Goal: Task Accomplishment & Management: Use online tool/utility

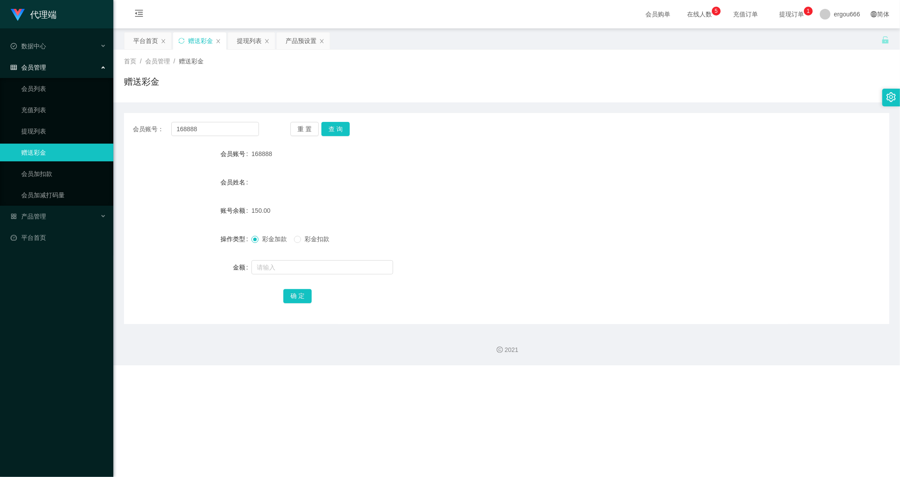
click at [232, 119] on div "会员账号： 168888 重 置 查 询 会员账号 168888 会员姓名 账号余额 150.00 操作类型 彩金加款 彩金扣款 金额 确 定" at bounding box center [507, 218] width 766 height 211
click at [229, 129] on input "168888" at bounding box center [215, 129] width 88 height 14
paste input "sing1997"
type input "sing1997"
click at [345, 130] on button "查 询" at bounding box center [336, 129] width 28 height 14
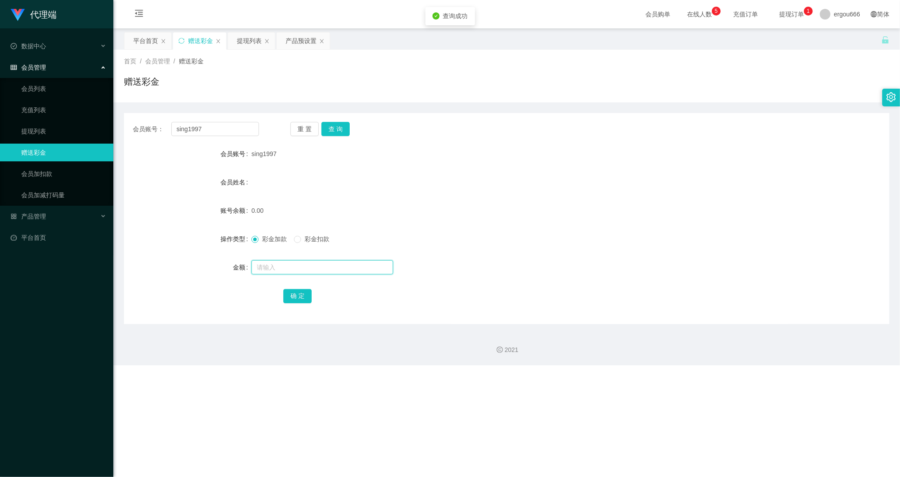
click at [319, 272] on input "text" at bounding box center [323, 267] width 142 height 14
type input "100"
click at [299, 289] on button "确 定" at bounding box center [297, 296] width 28 height 14
click at [298, 45] on div "产品预设置" at bounding box center [301, 40] width 31 height 17
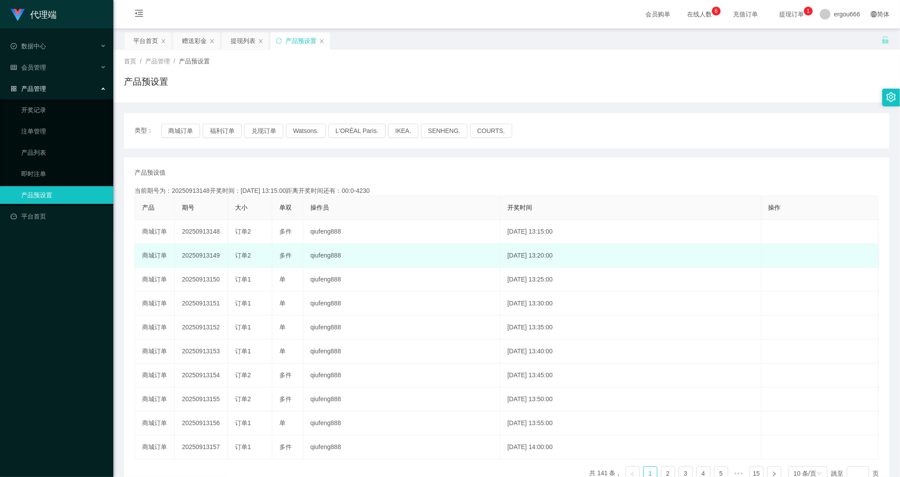
click at [500, 256] on td "[DATE] 13:20:00" at bounding box center [630, 256] width 261 height 24
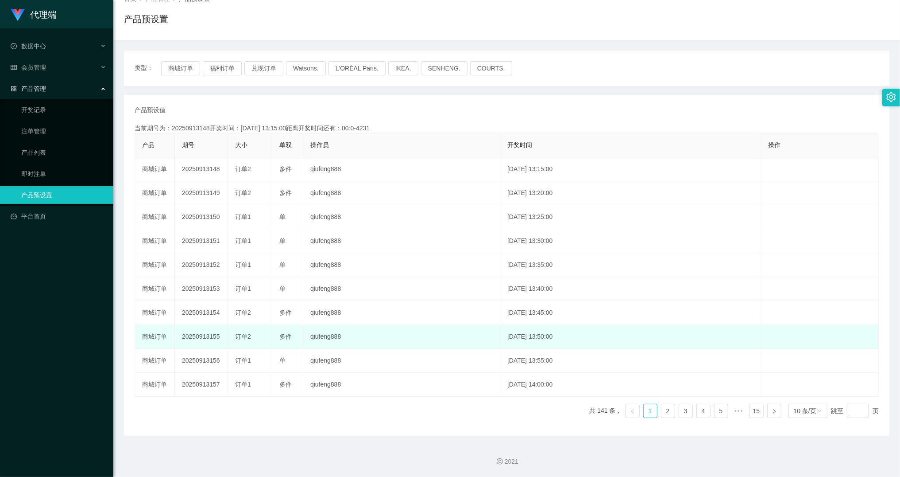
scroll to position [5, 0]
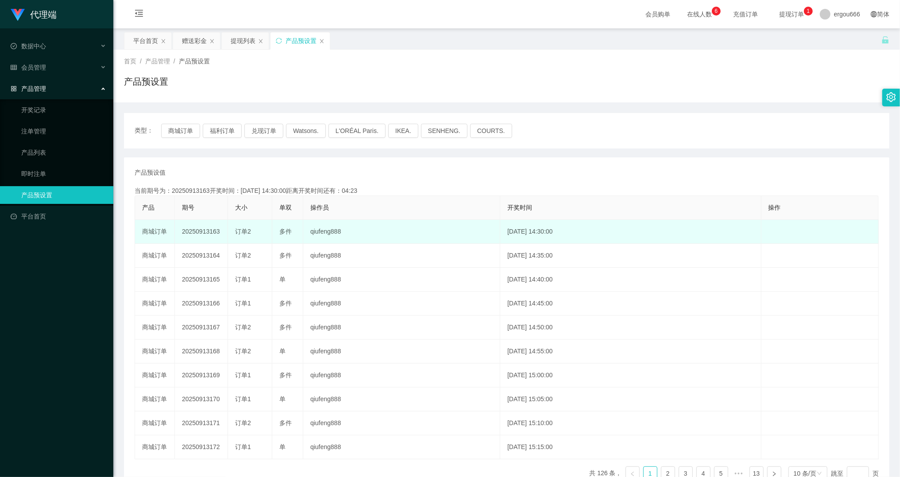
click at [532, 235] on td "[DATE] 14:30:00" at bounding box center [630, 232] width 261 height 24
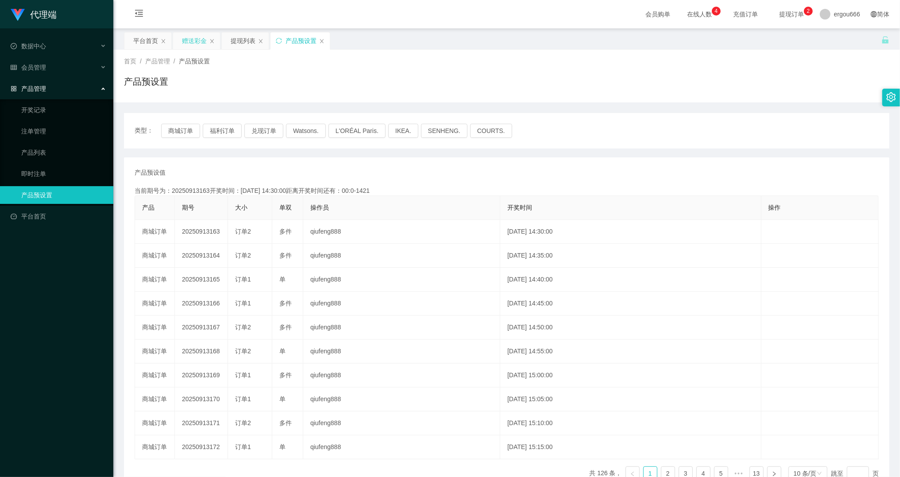
click at [193, 43] on div "赠送彩金" at bounding box center [194, 40] width 25 height 17
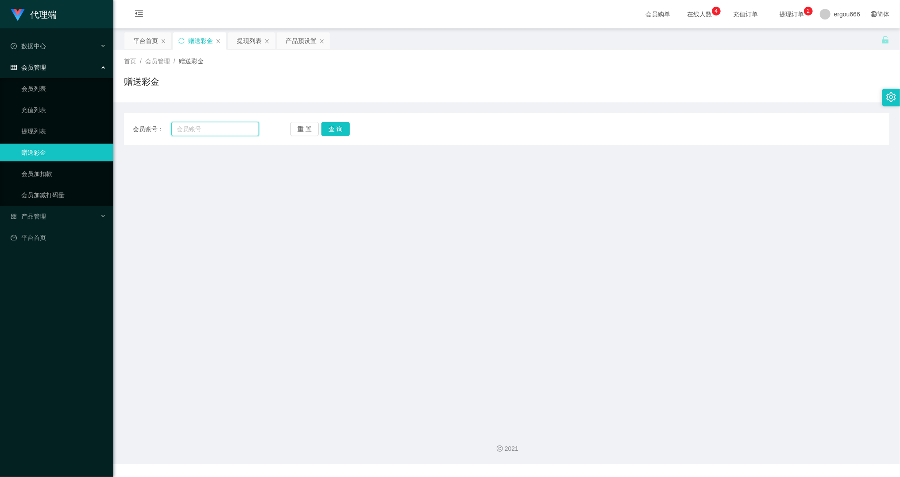
click at [213, 128] on input "text" at bounding box center [215, 129] width 88 height 14
paste input "82895027"
click at [340, 129] on button "查 询" at bounding box center [336, 129] width 28 height 14
click at [236, 128] on input "82895027" at bounding box center [215, 129] width 88 height 14
paste input "1711606"
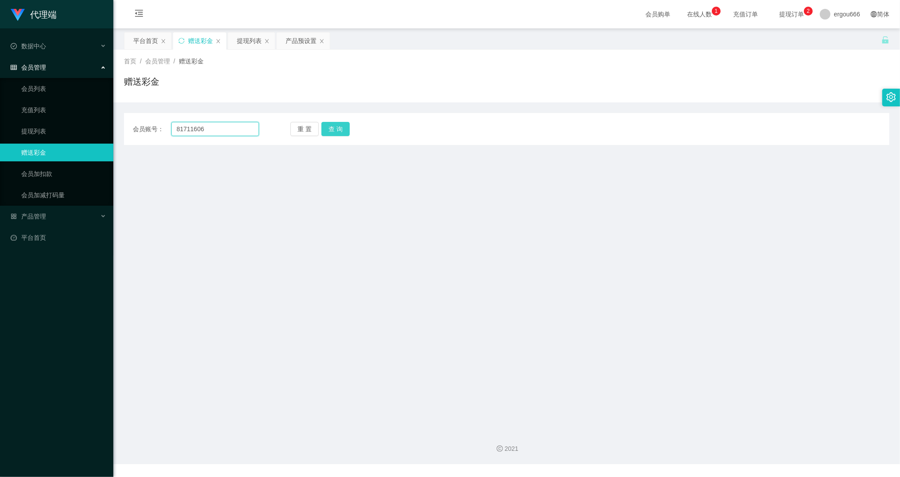
type input "81711606"
click at [350, 125] on div "重 置 查 询" at bounding box center [354, 129] width 126 height 14
click at [341, 128] on button "查 询" at bounding box center [336, 129] width 28 height 14
